Goal: Use online tool/utility: Utilize a website feature to perform a specific function

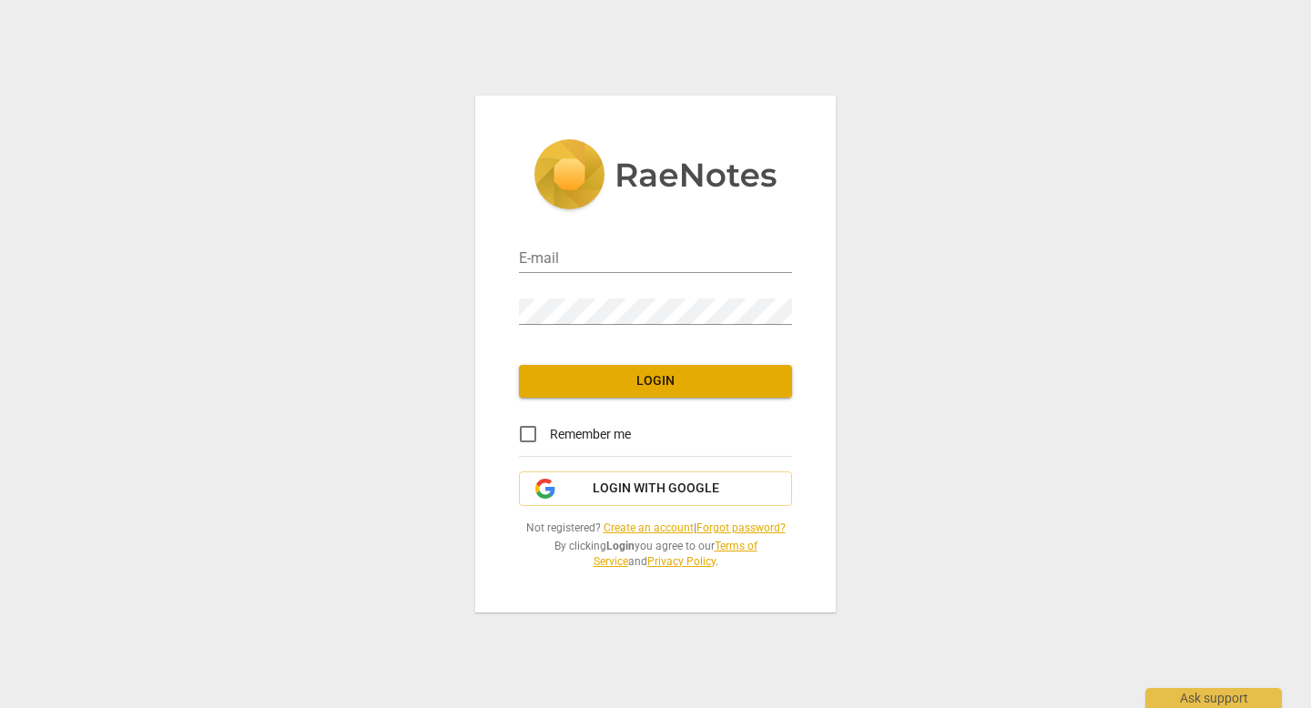
type input "[PERSON_NAME][EMAIL_ADDRESS][DOMAIN_NAME]"
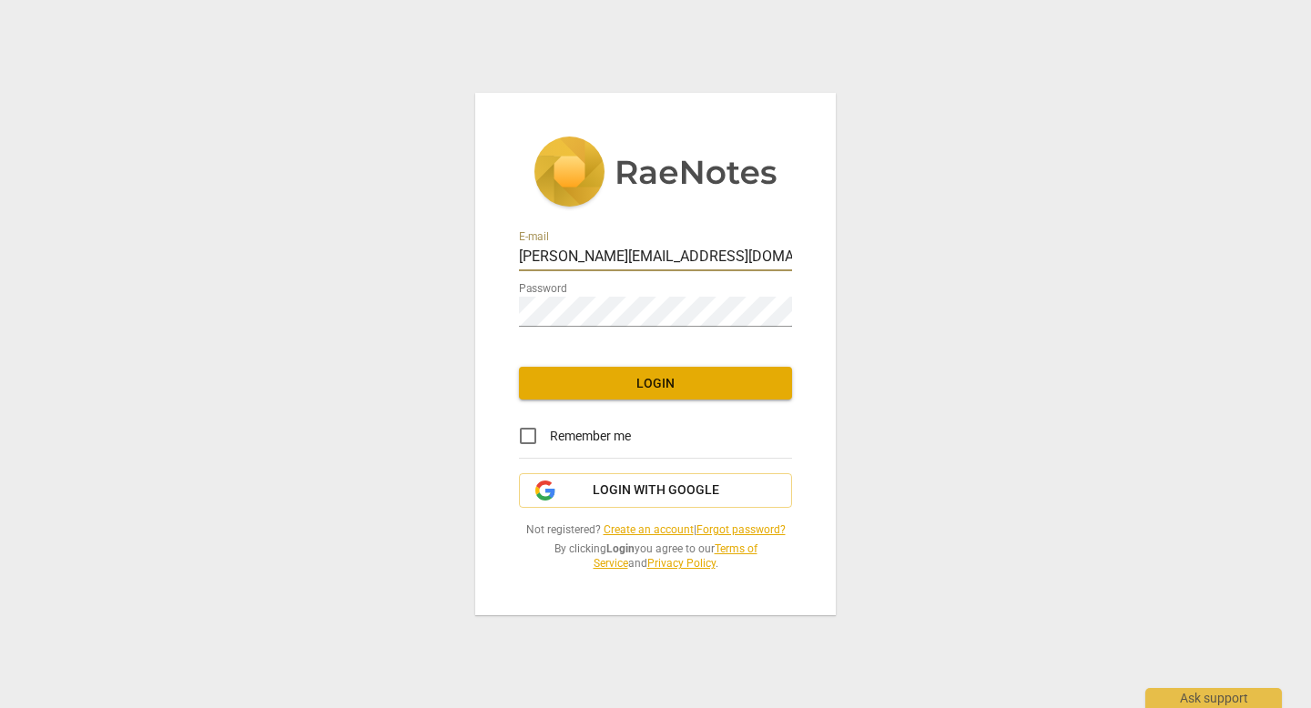
scroll to position [0, 49]
click at [594, 375] on span "Login" at bounding box center [656, 384] width 244 height 18
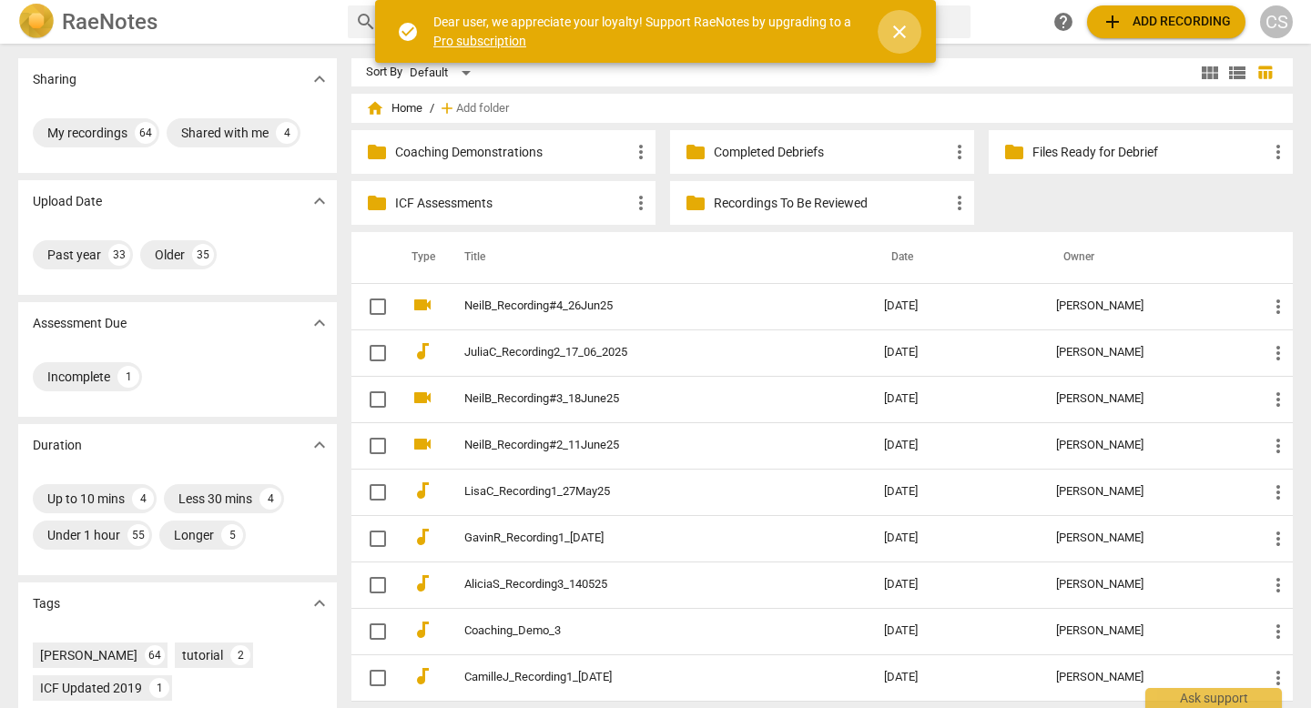
click at [901, 33] on span "close" at bounding box center [900, 32] width 22 height 22
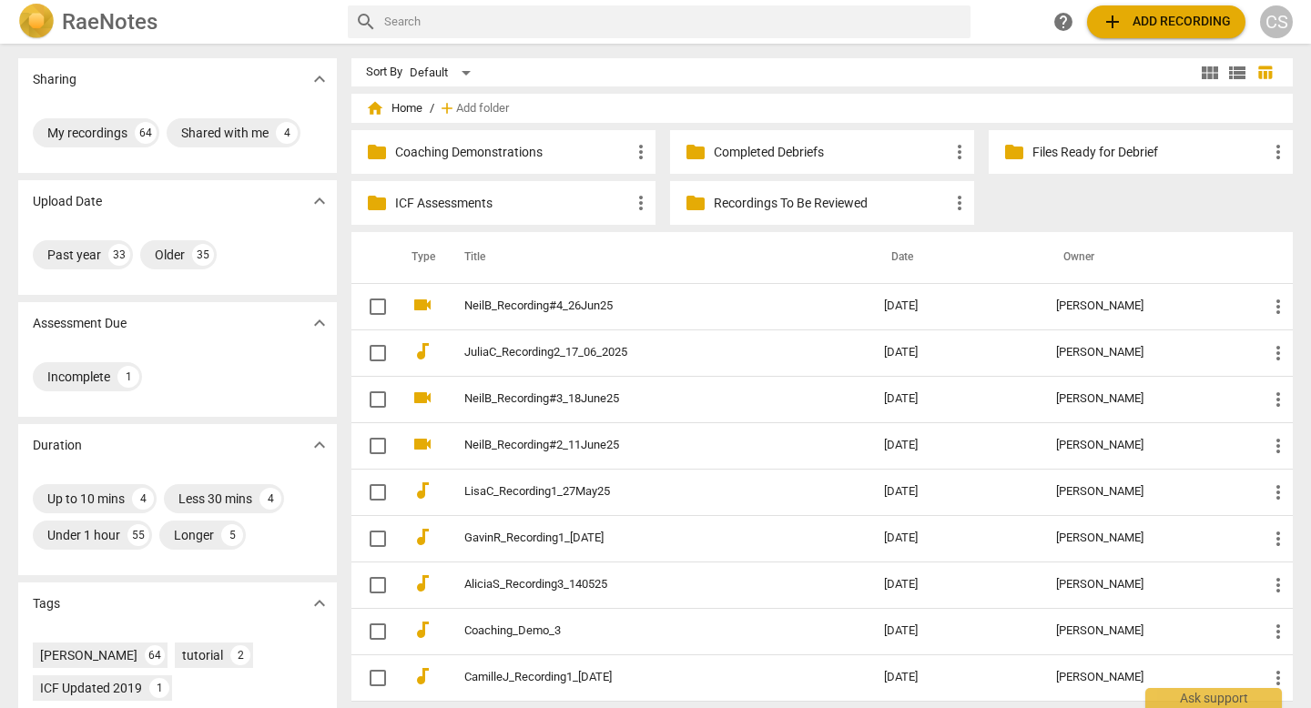
click at [643, 23] on input "text" at bounding box center [673, 21] width 579 height 29
type input "[PERSON_NAME]"
click at [1114, 28] on span "add Add recording" at bounding box center [1166, 22] width 129 height 22
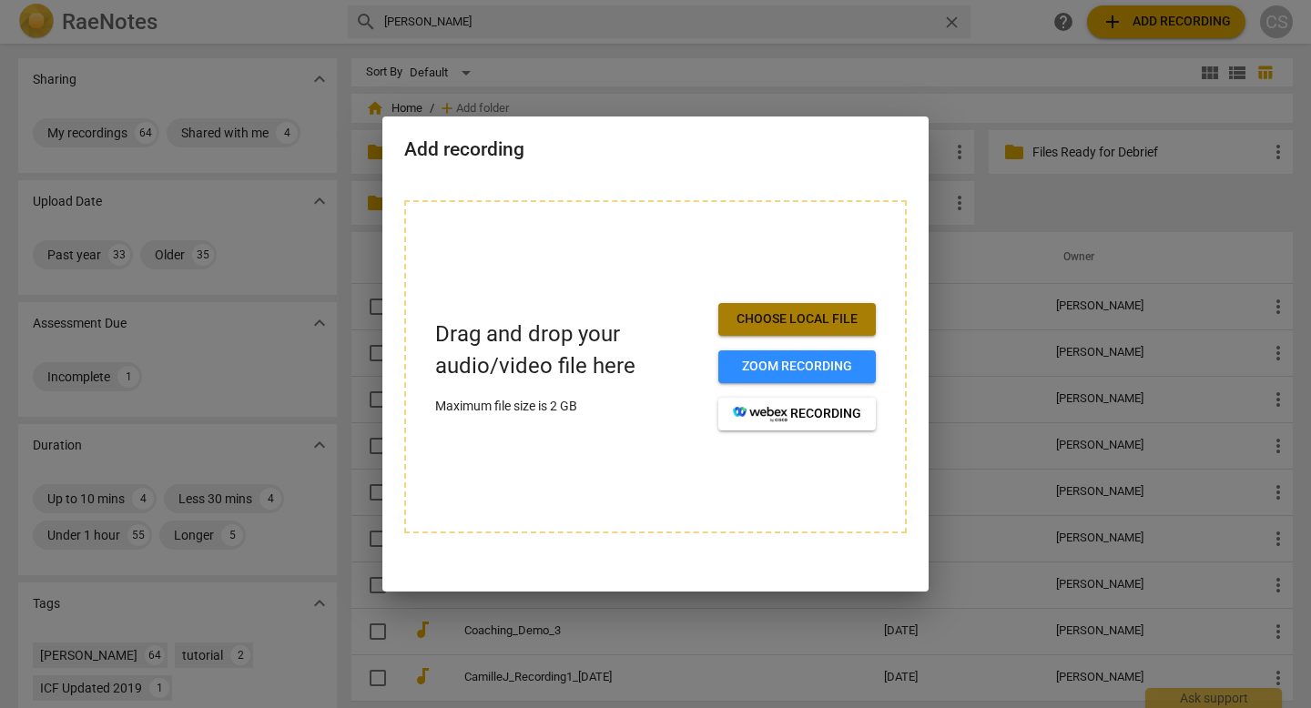
click at [804, 312] on span "Choose local file" at bounding box center [797, 319] width 128 height 18
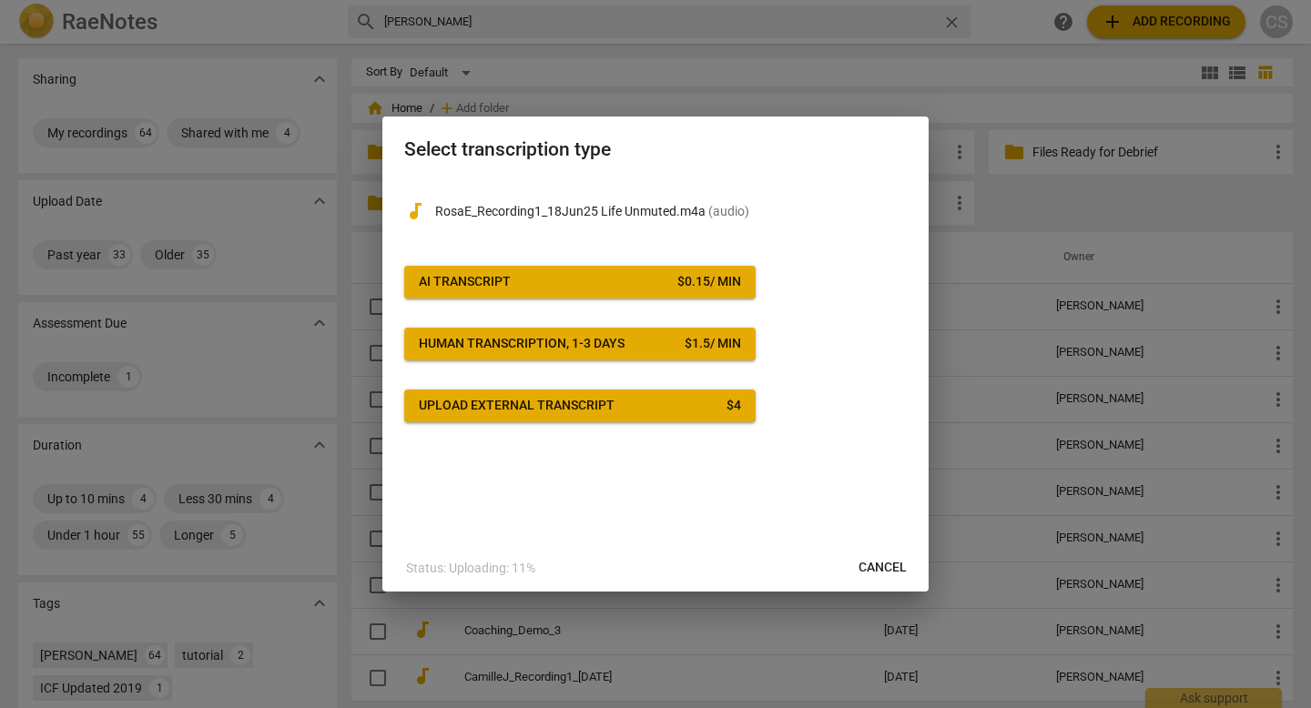
click at [640, 280] on span "AI Transcript $ 0.15 / min" at bounding box center [580, 282] width 322 height 18
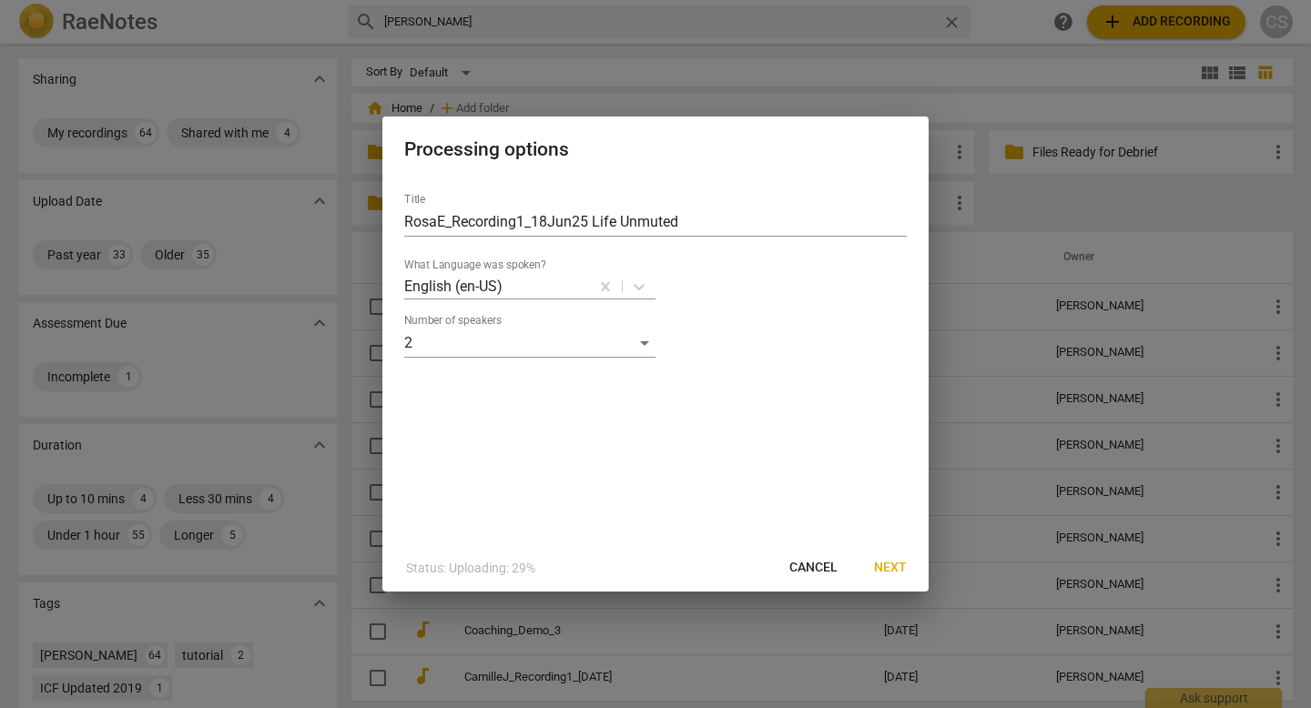
click at [890, 566] on span "Next" at bounding box center [890, 568] width 33 height 18
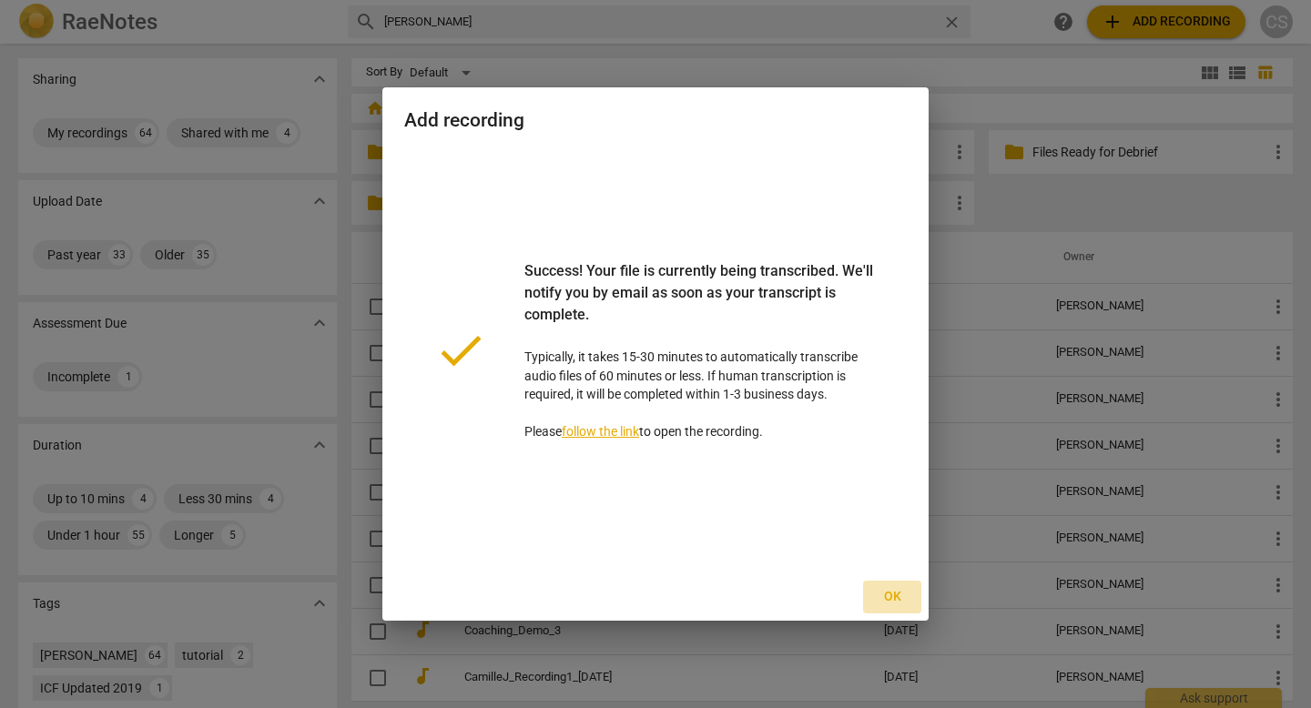
click at [896, 603] on span "Ok" at bounding box center [892, 597] width 29 height 18
